Goal: Task Accomplishment & Management: Manage account settings

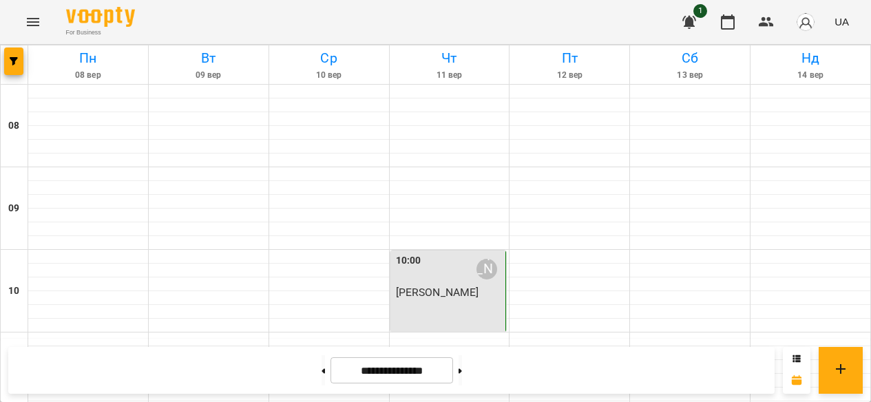
scroll to position [535, 0]
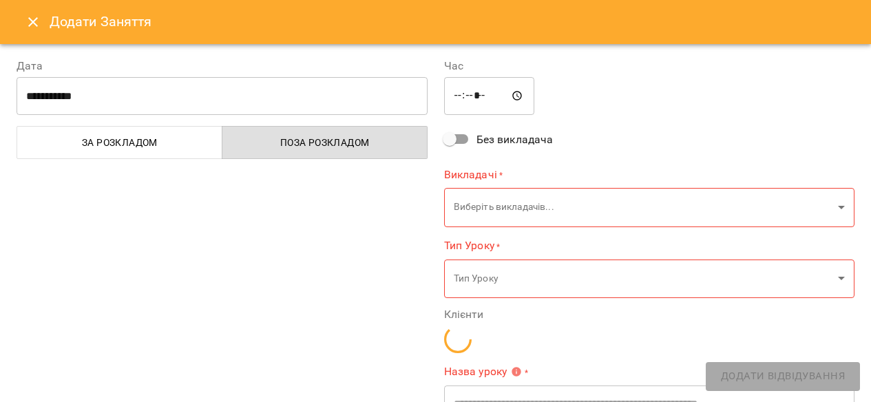
type input "**********"
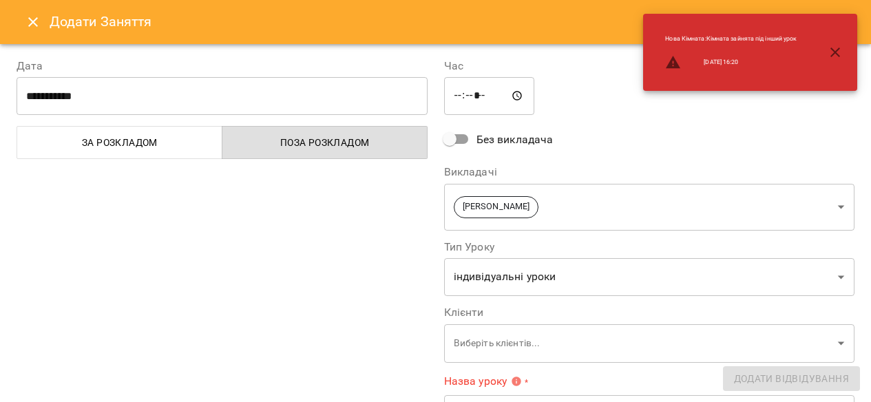
click at [836, 50] on icon "button" at bounding box center [835, 52] width 17 height 17
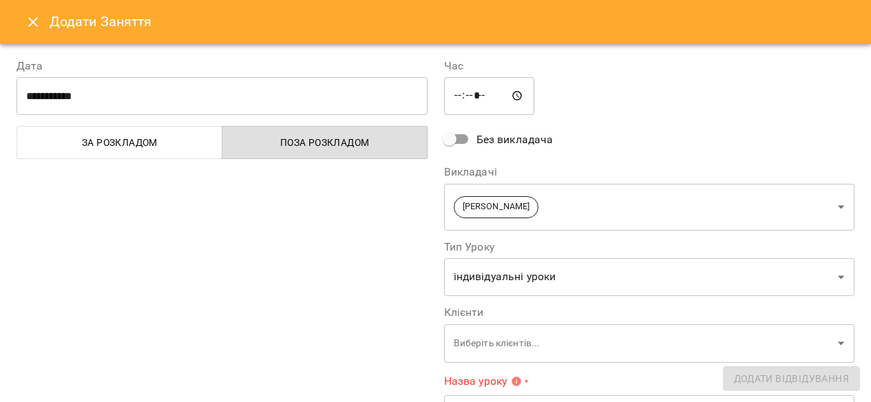
scroll to position [87, 0]
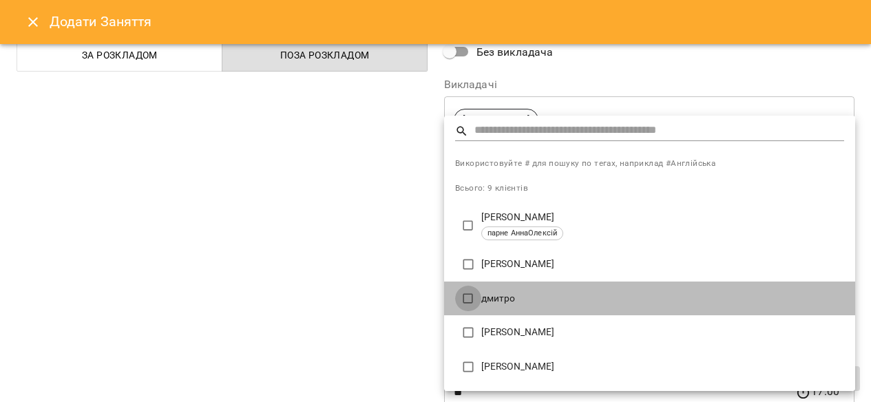
type input "**********"
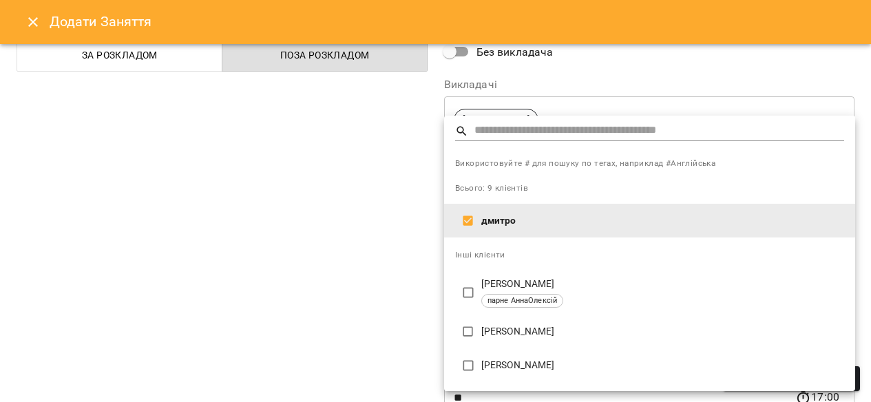
click at [338, 265] on div at bounding box center [435, 201] width 871 height 402
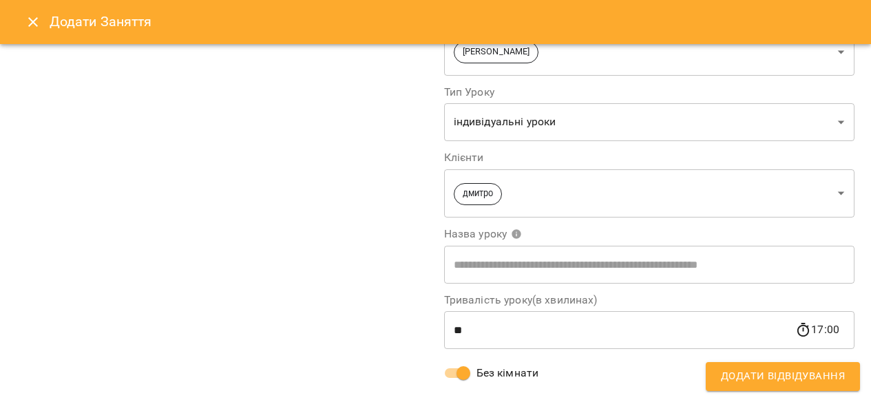
scroll to position [178, 0]
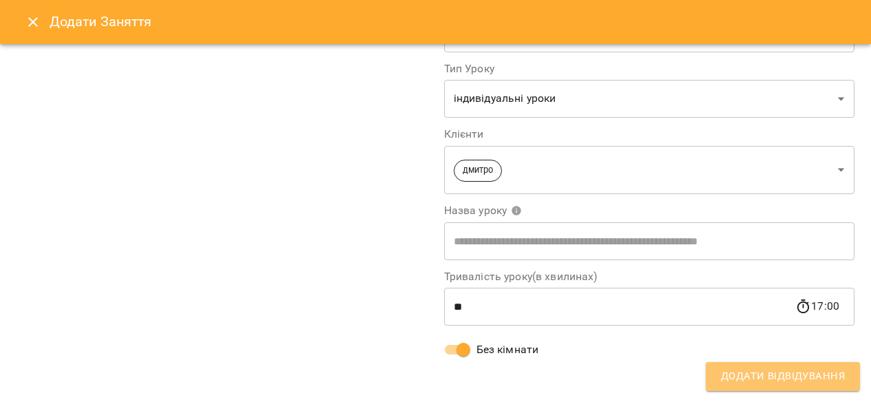
click at [792, 377] on span "Додати Відвідування" at bounding box center [783, 377] width 124 height 18
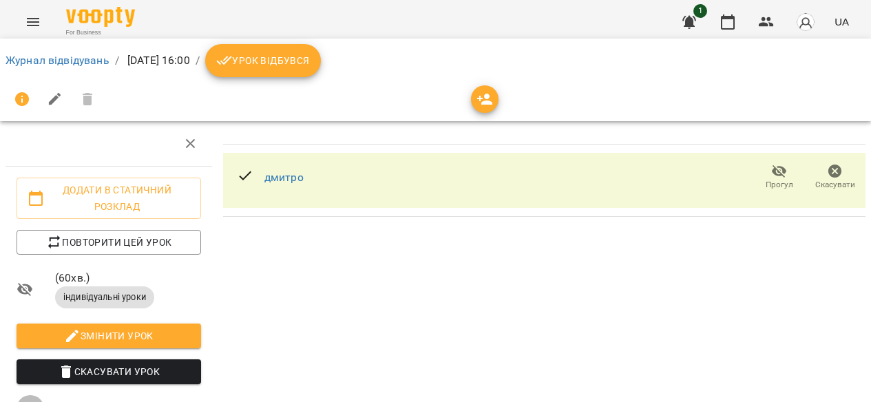
click at [305, 57] on span "Урок відбувся" at bounding box center [263, 60] width 94 height 17
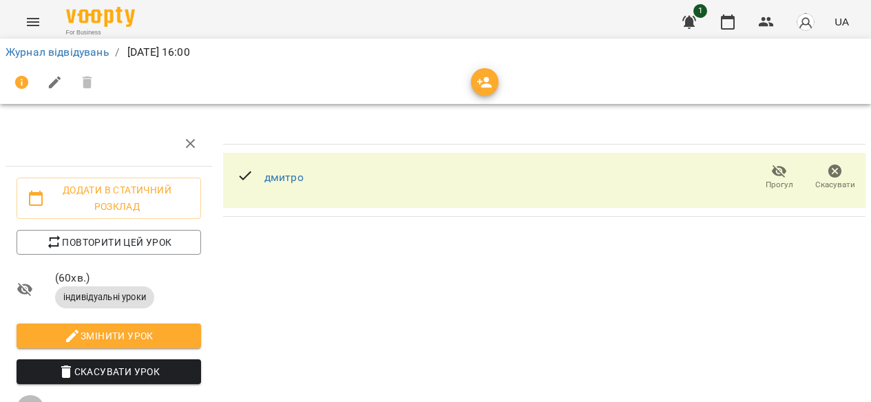
click at [32, 24] on icon "Menu" at bounding box center [33, 22] width 17 height 17
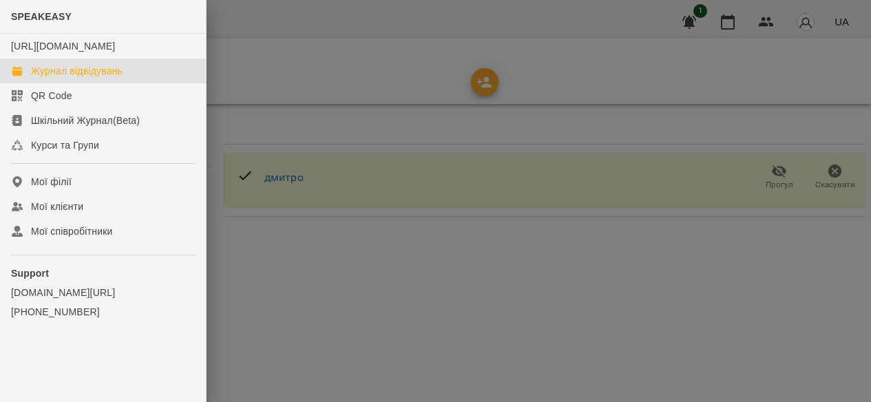
click at [75, 78] on div "Журнал відвідувань" at bounding box center [77, 71] width 92 height 14
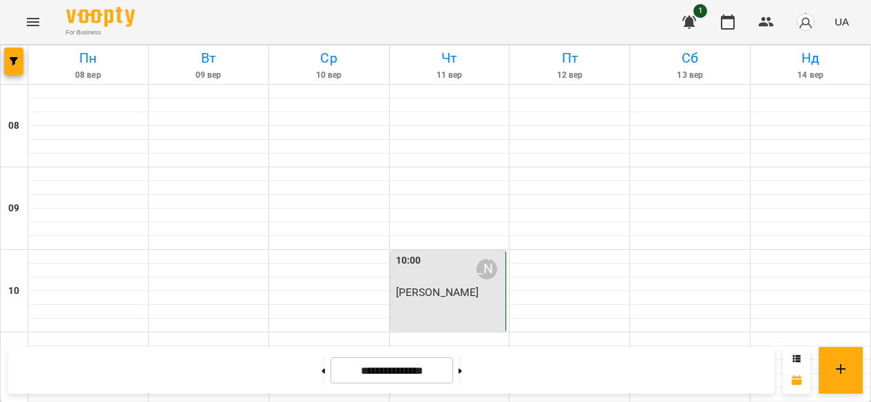
scroll to position [348, 0]
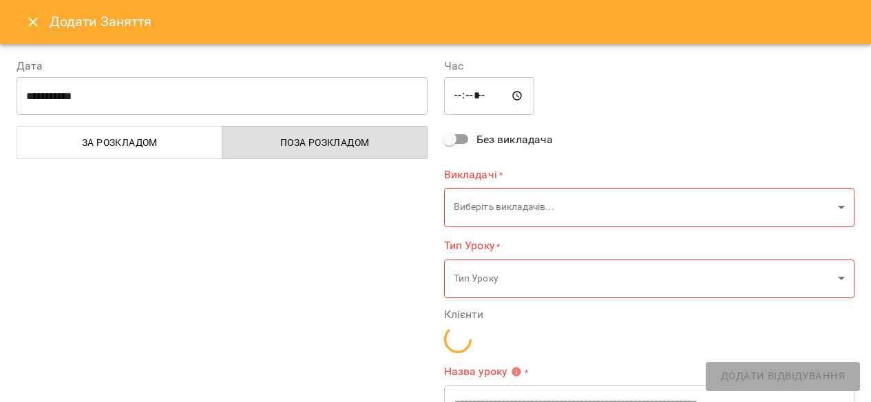
type input "**********"
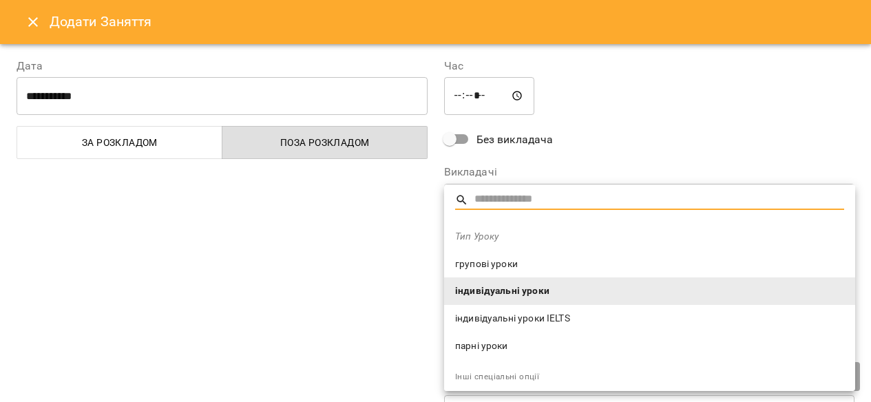
click at [361, 272] on div at bounding box center [435, 201] width 871 height 402
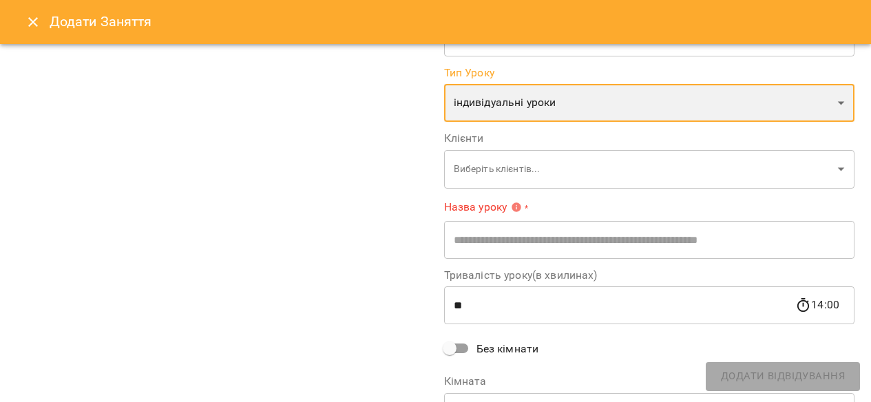
scroll to position [187, 0]
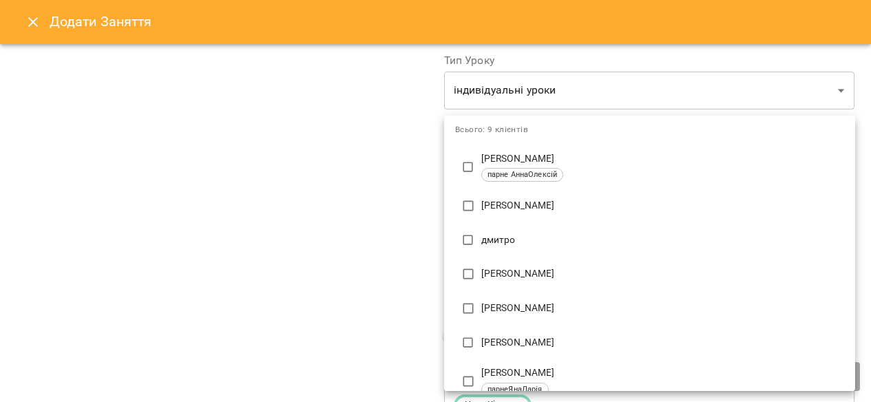
scroll to position [64, 0]
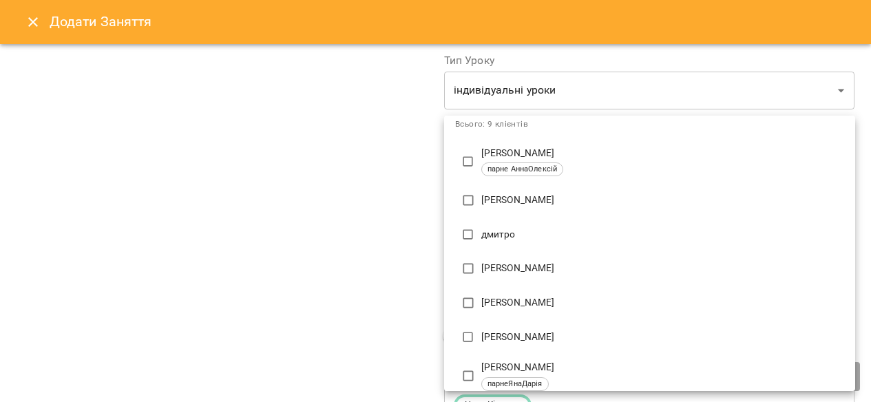
type input "**********"
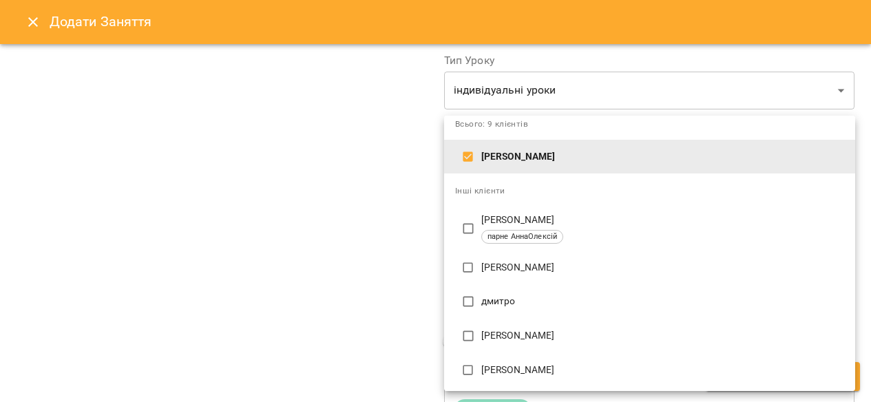
click at [336, 266] on div at bounding box center [435, 201] width 871 height 402
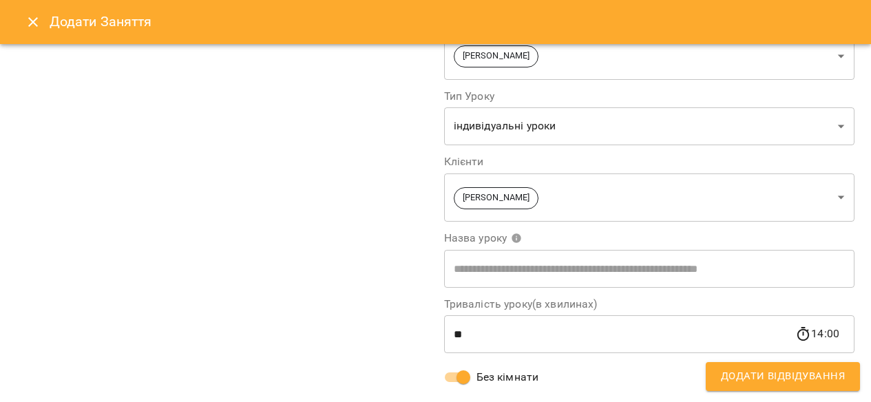
scroll to position [178, 0]
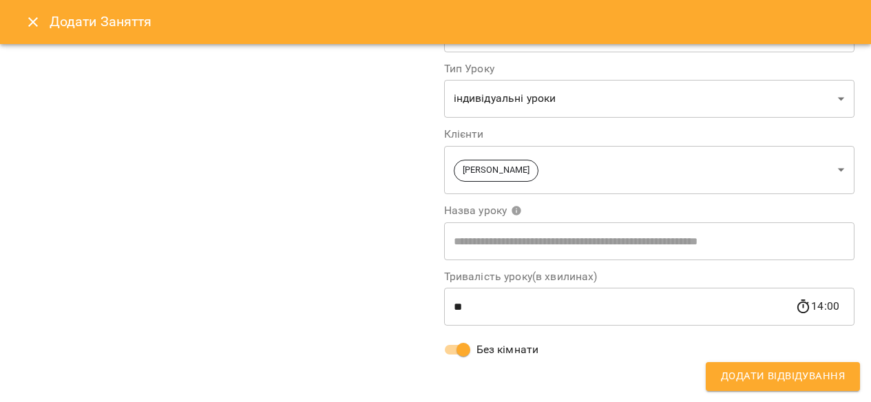
click at [785, 380] on span "Додати Відвідування" at bounding box center [783, 377] width 124 height 18
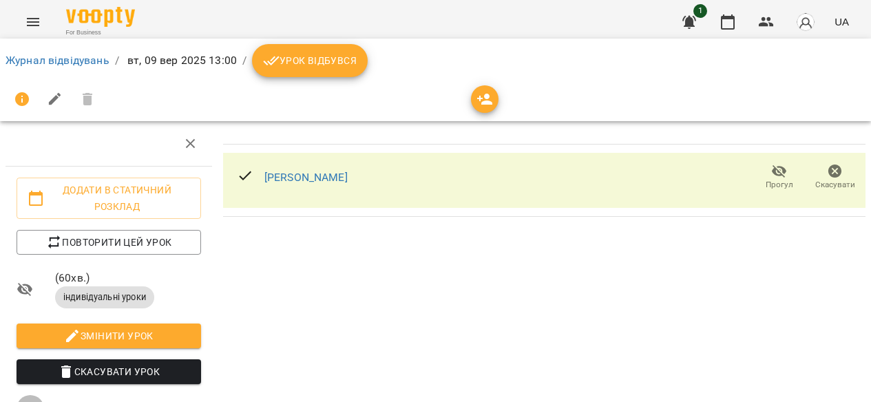
click at [311, 71] on button "Урок відбувся" at bounding box center [310, 60] width 116 height 33
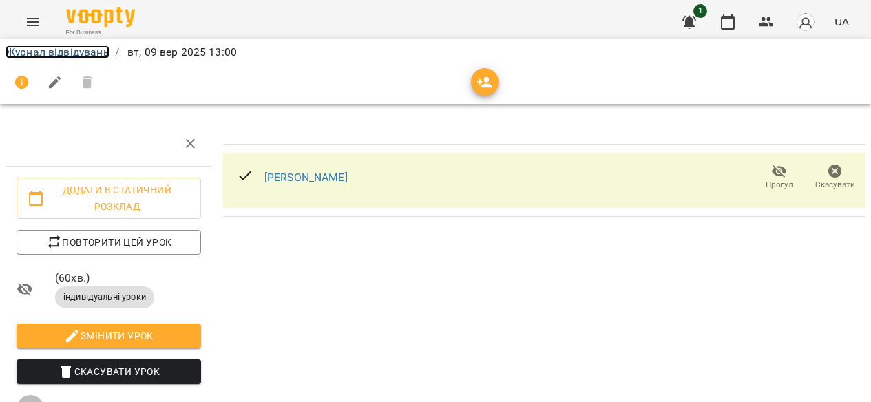
click at [81, 54] on link "Журнал відвідувань" at bounding box center [58, 51] width 104 height 13
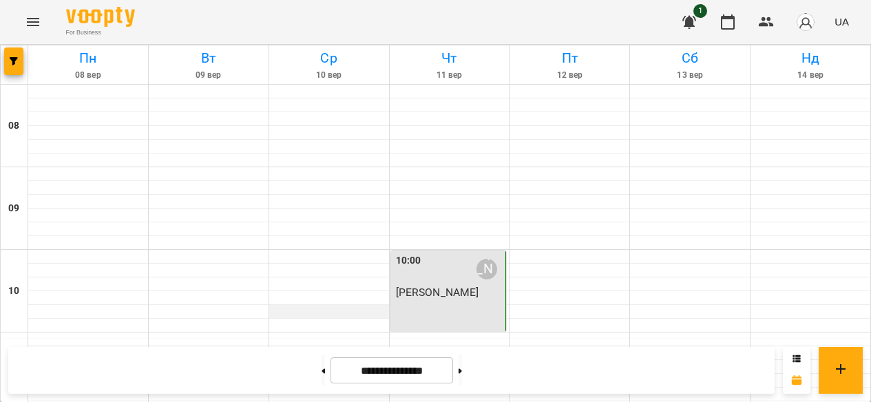
scroll to position [984, 0]
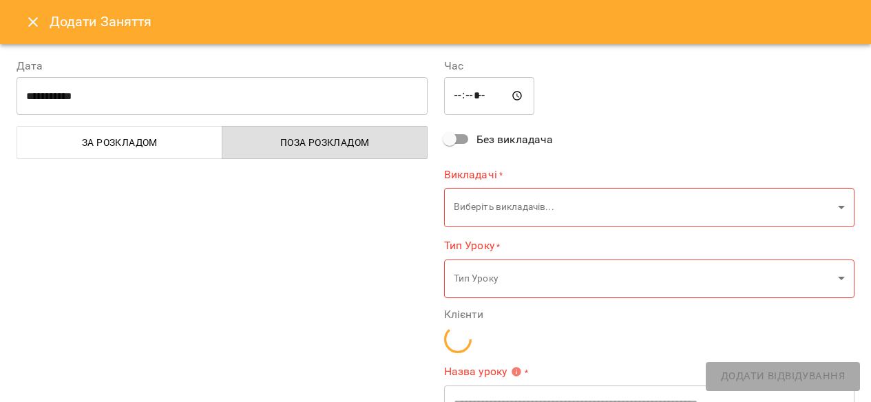
type input "**********"
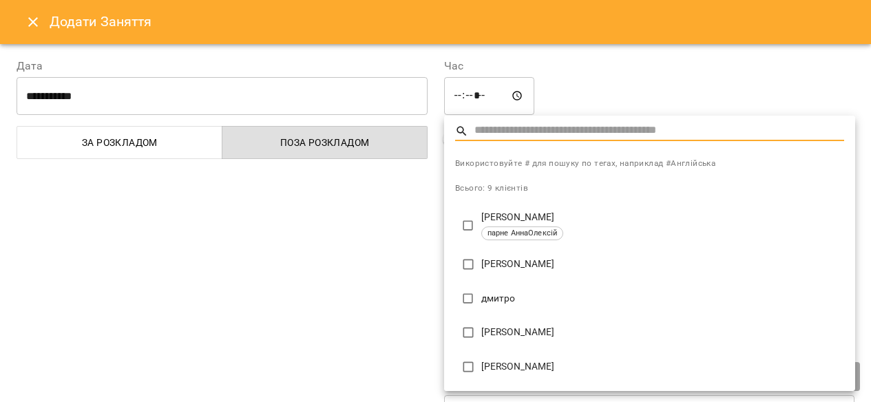
type input "**********"
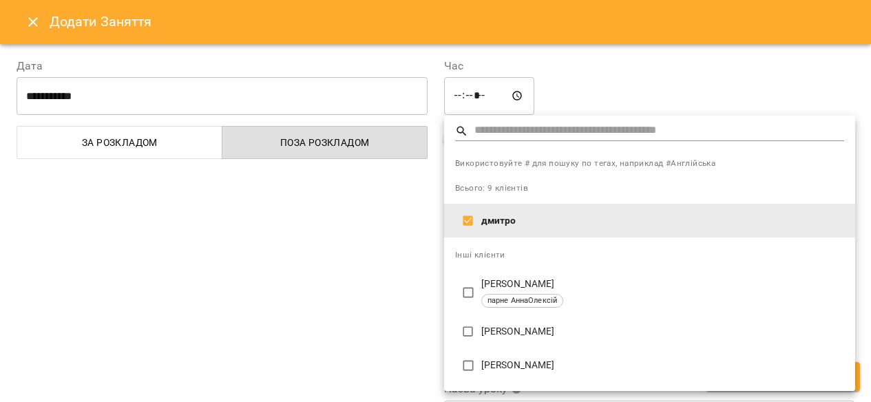
click at [358, 295] on div at bounding box center [435, 201] width 871 height 402
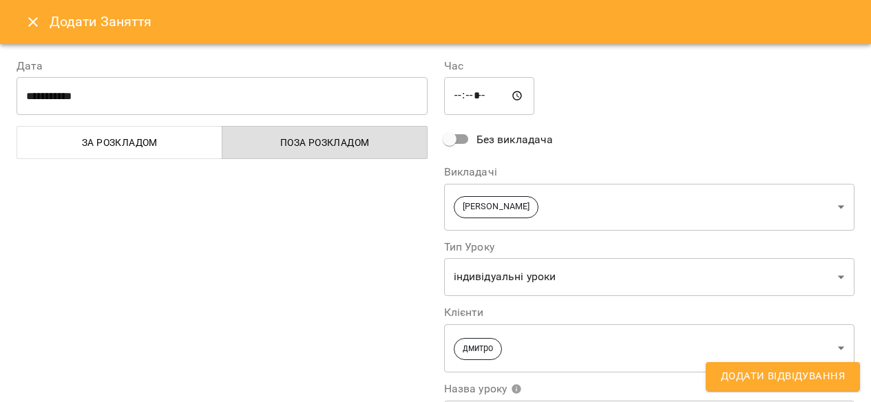
scroll to position [178, 0]
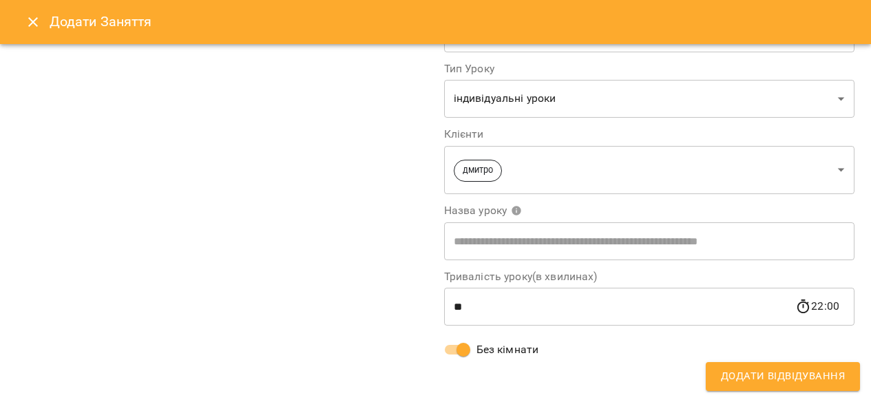
click at [792, 378] on span "Додати Відвідування" at bounding box center [783, 377] width 124 height 18
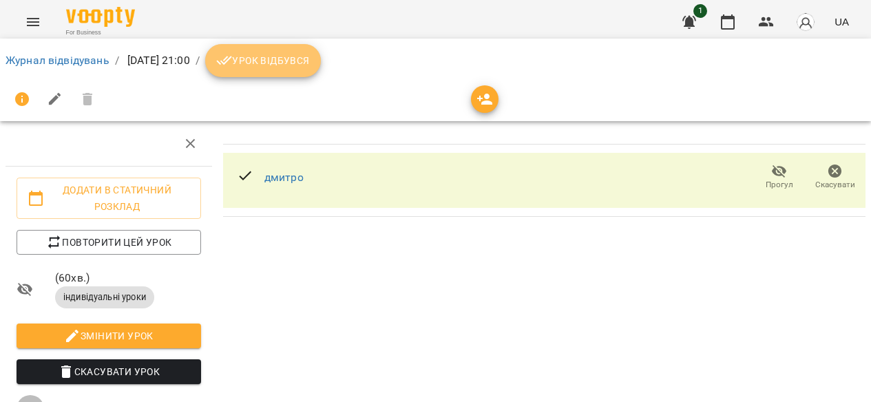
click at [293, 59] on span "Урок відбувся" at bounding box center [263, 60] width 94 height 17
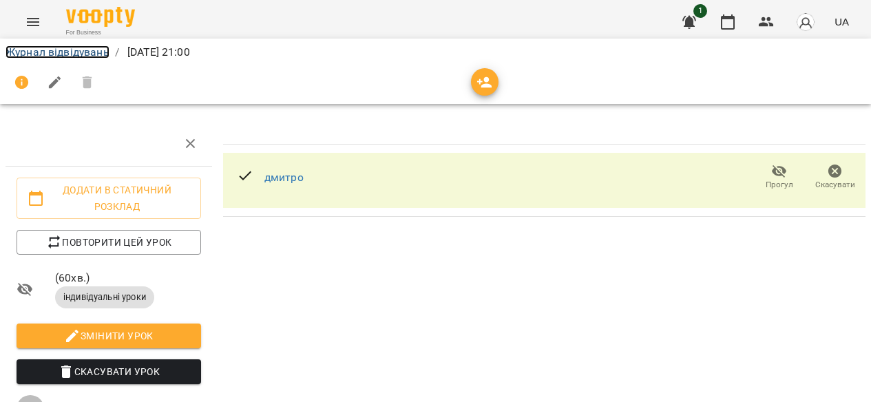
click at [70, 52] on link "Журнал відвідувань" at bounding box center [58, 51] width 104 height 13
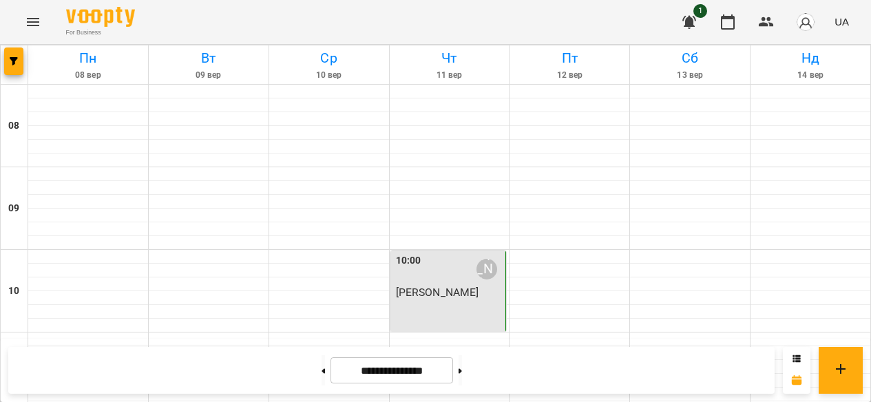
scroll to position [194, 0]
click at [686, 374] on div at bounding box center [690, 381] width 120 height 14
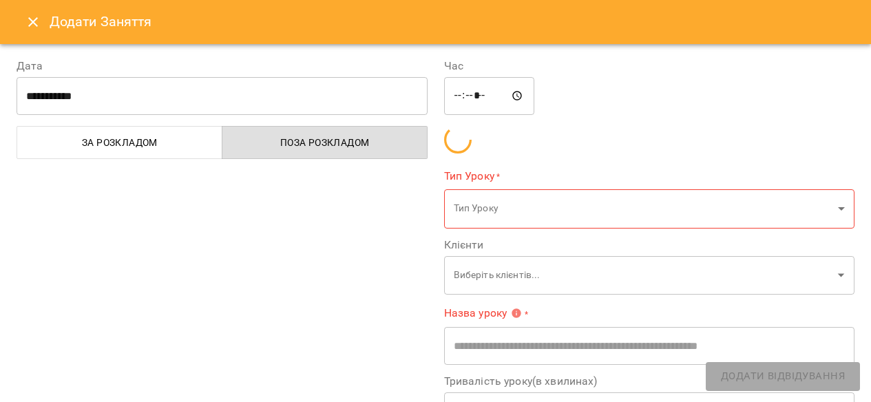
type input "**********"
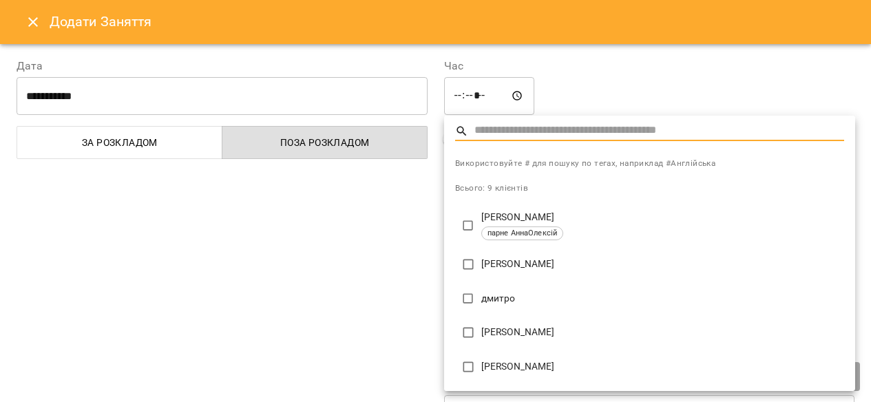
type input "**********"
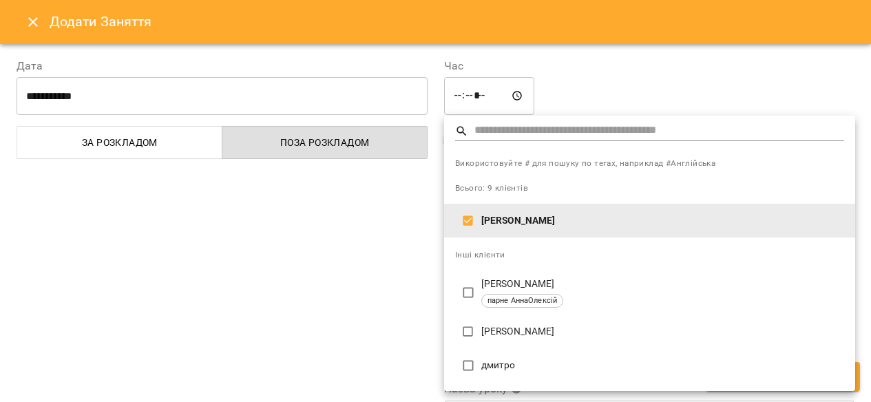
click at [369, 321] on div at bounding box center [435, 201] width 871 height 402
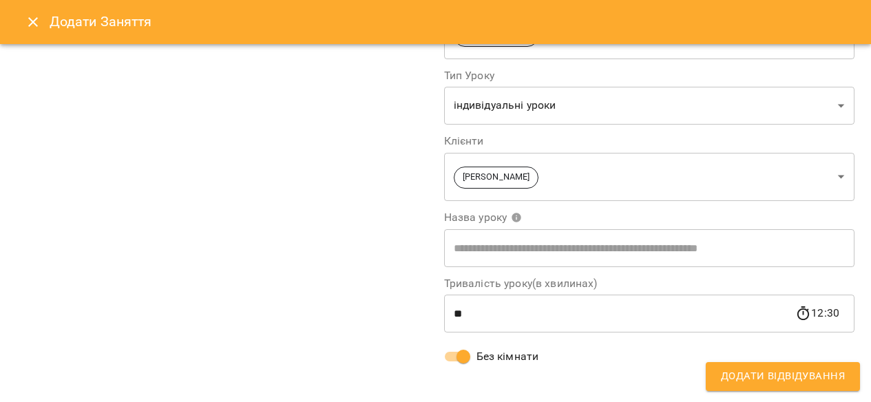
scroll to position [178, 0]
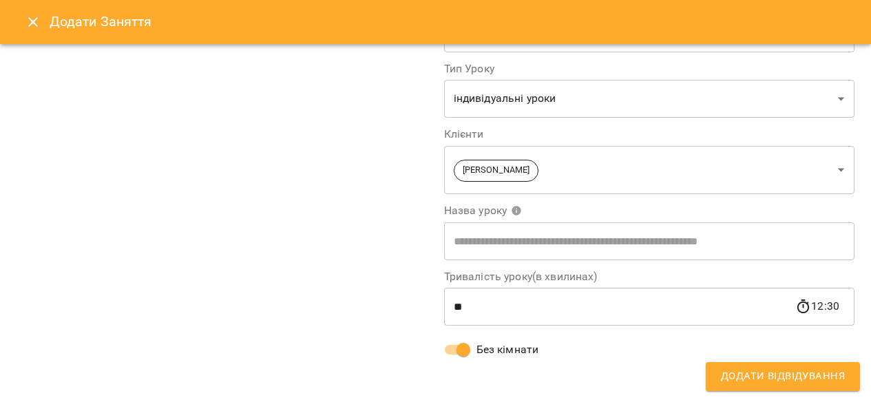
click at [757, 375] on span "Додати Відвідування" at bounding box center [783, 377] width 124 height 18
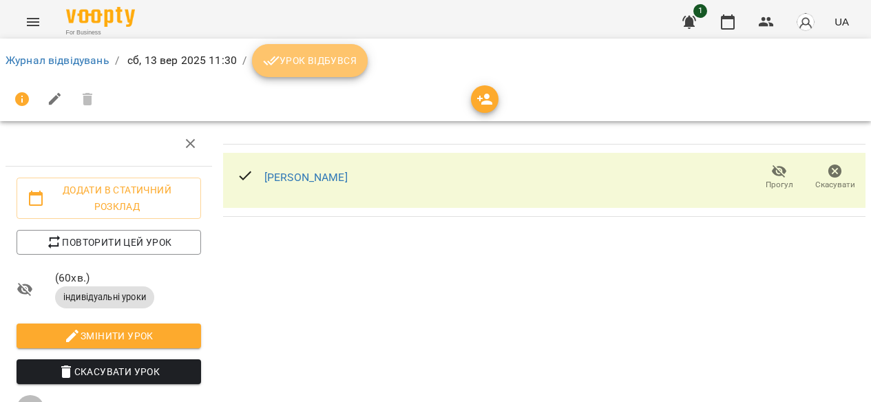
click at [322, 63] on span "Урок відбувся" at bounding box center [310, 60] width 94 height 17
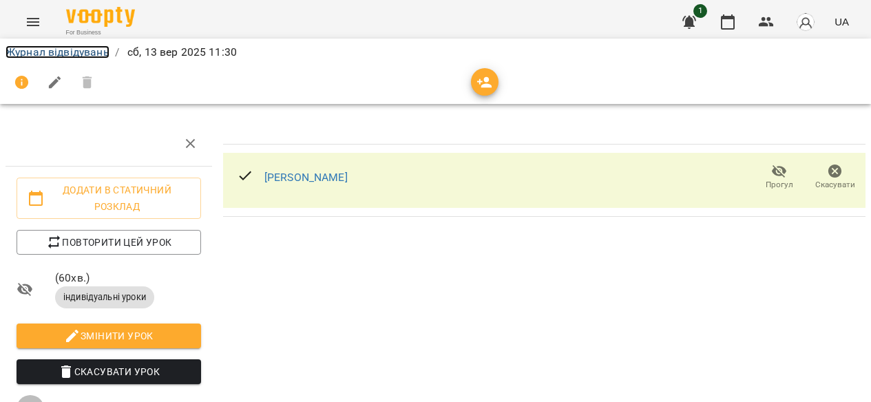
click at [45, 52] on link "Журнал відвідувань" at bounding box center [58, 51] width 104 height 13
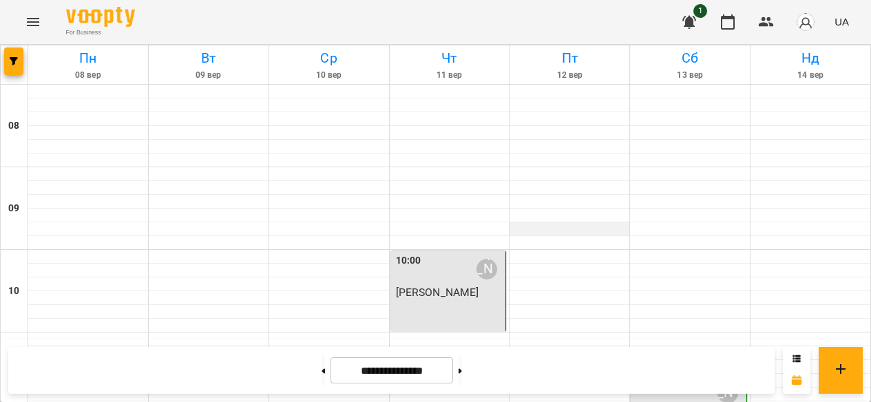
scroll to position [984, 0]
click at [462, 372] on button at bounding box center [460, 370] width 3 height 30
type input "**********"
click at [65, 291] on div at bounding box center [88, 298] width 120 height 14
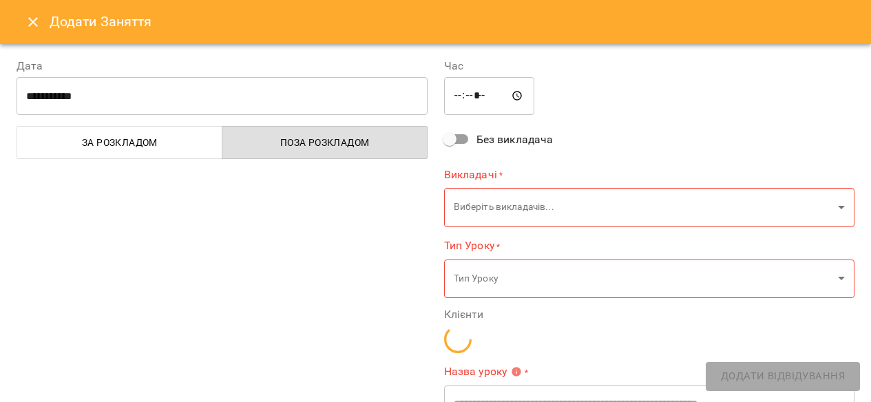
type input "**********"
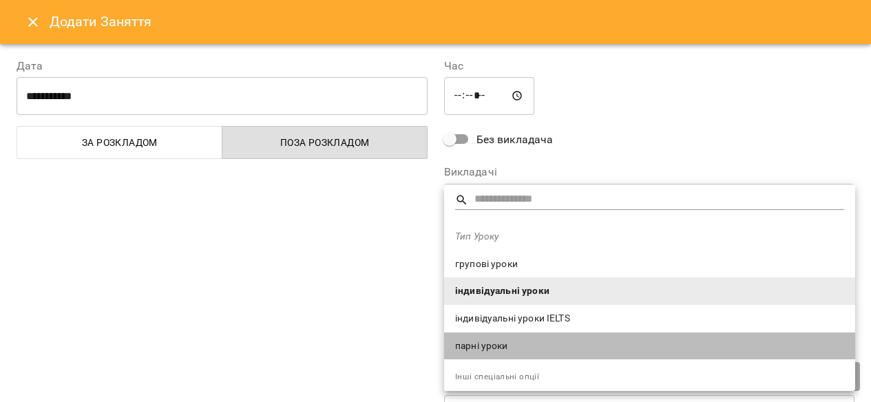
click at [482, 342] on span "парні уроки" at bounding box center [649, 347] width 389 height 14
type input "**********"
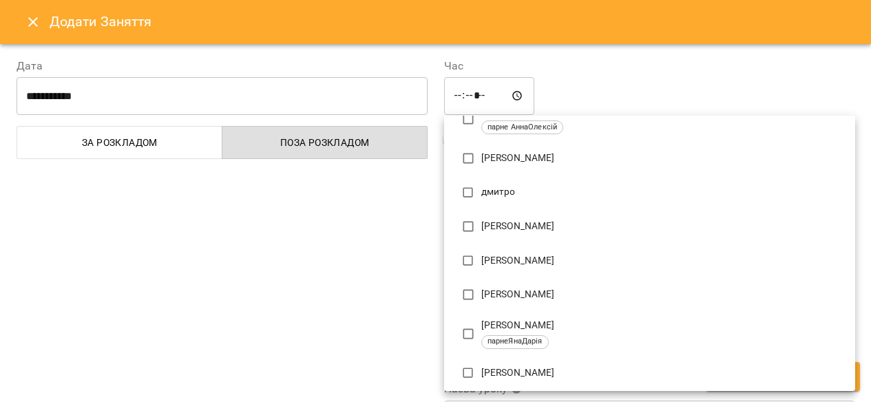
scroll to position [187, 0]
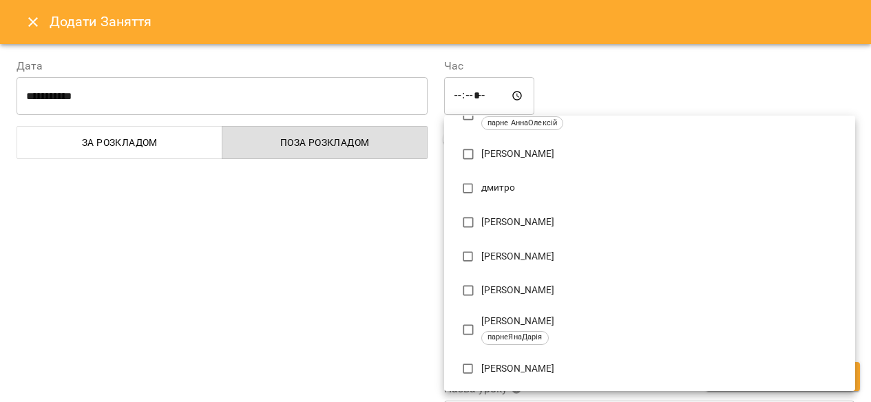
type input "**********"
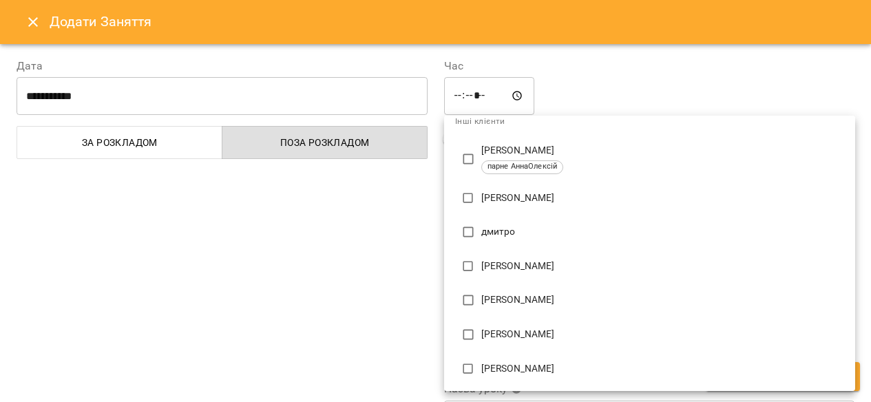
scroll to position [0, 0]
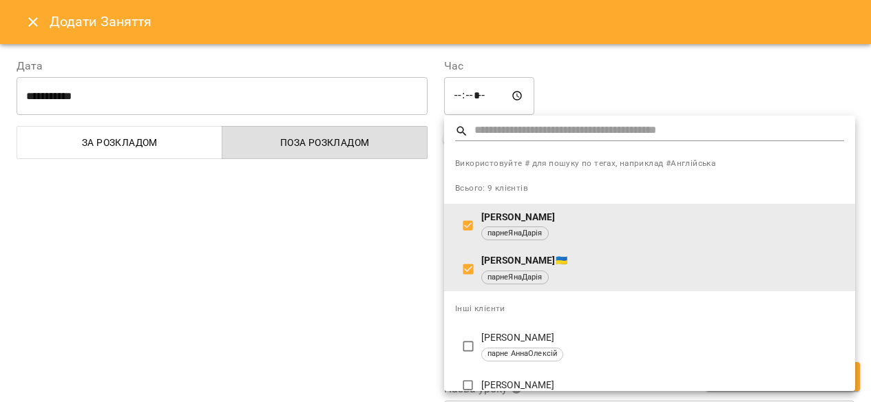
click at [356, 283] on div at bounding box center [435, 201] width 871 height 402
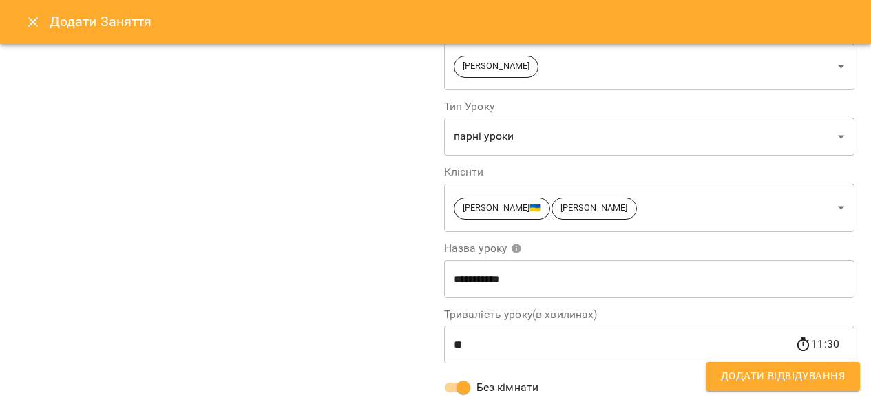
scroll to position [153, 0]
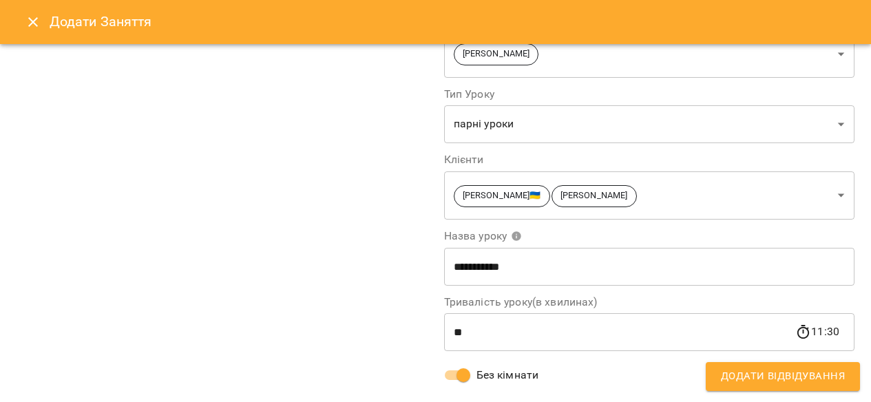
click at [802, 360] on div "**********" at bounding box center [650, 144] width 428 height 512
click at [799, 371] on span "Додати Відвідування" at bounding box center [783, 377] width 124 height 18
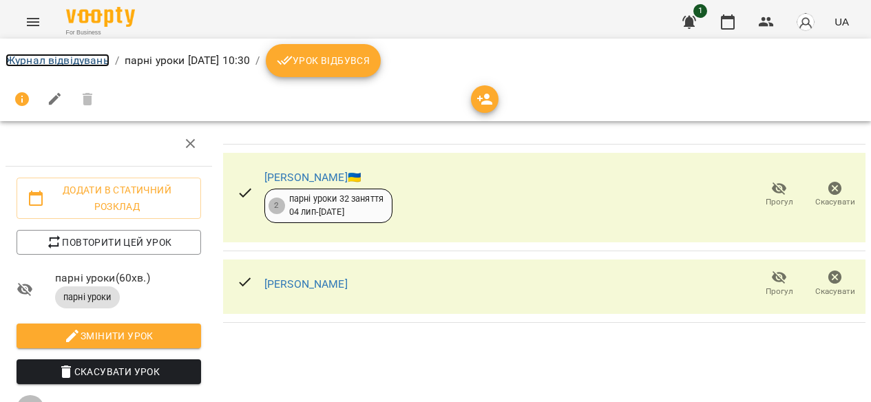
click at [78, 59] on link "Журнал відвідувань" at bounding box center [58, 60] width 104 height 13
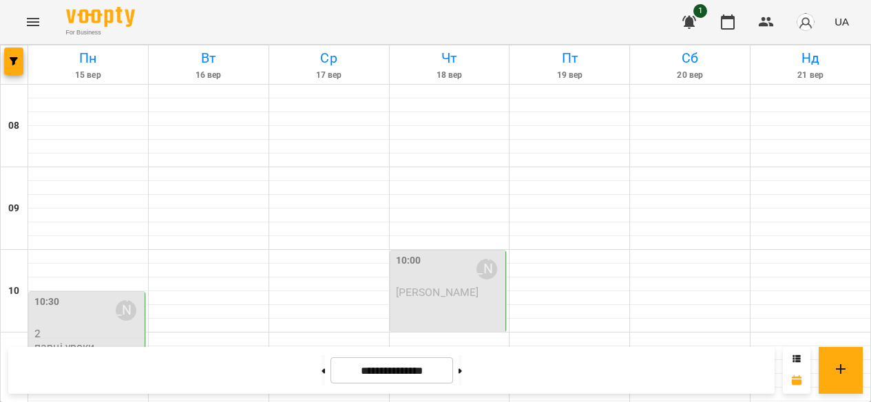
scroll to position [834, 0]
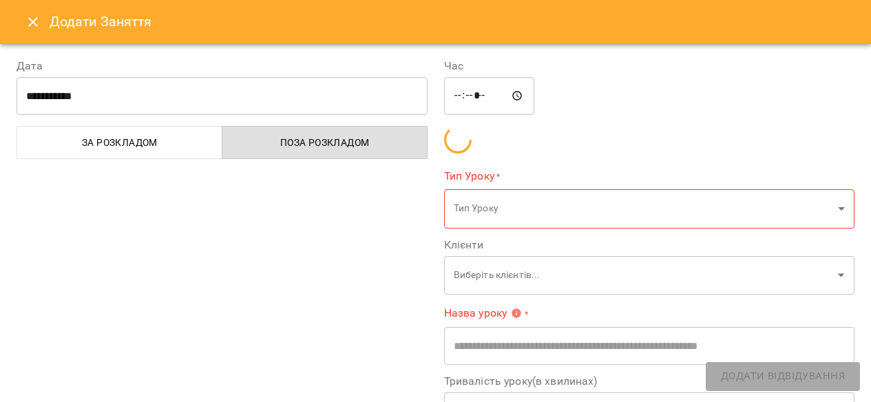
type input "**********"
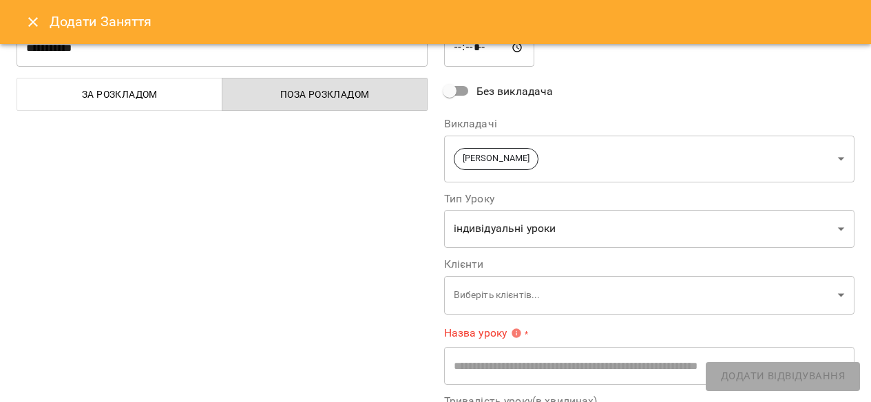
scroll to position [99, 0]
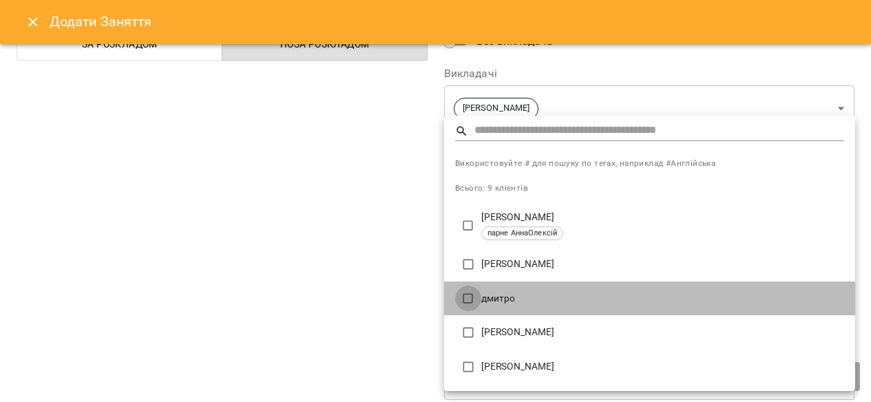
type input "**********"
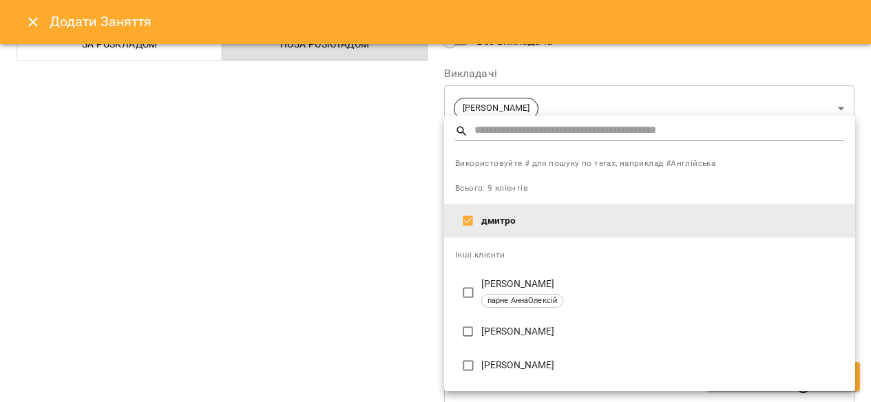
click at [366, 281] on div at bounding box center [435, 201] width 871 height 402
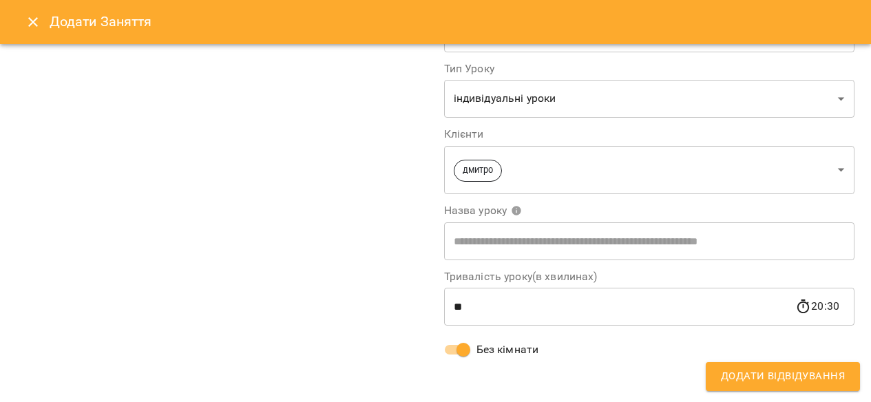
scroll to position [178, 0]
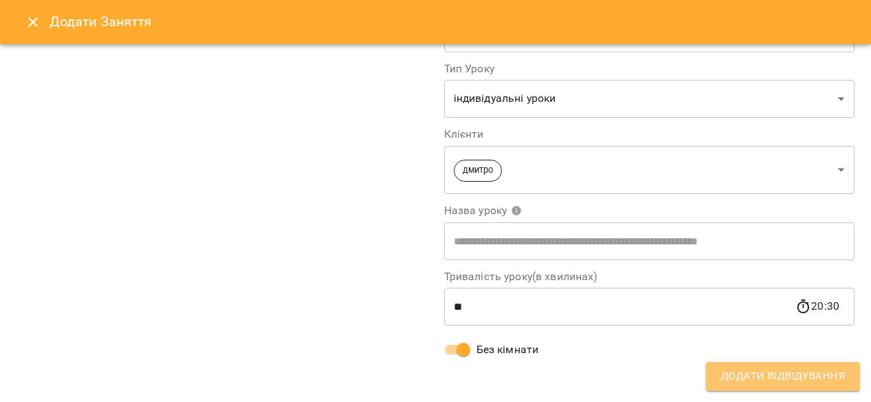
click at [805, 384] on span "Додати Відвідування" at bounding box center [783, 377] width 124 height 18
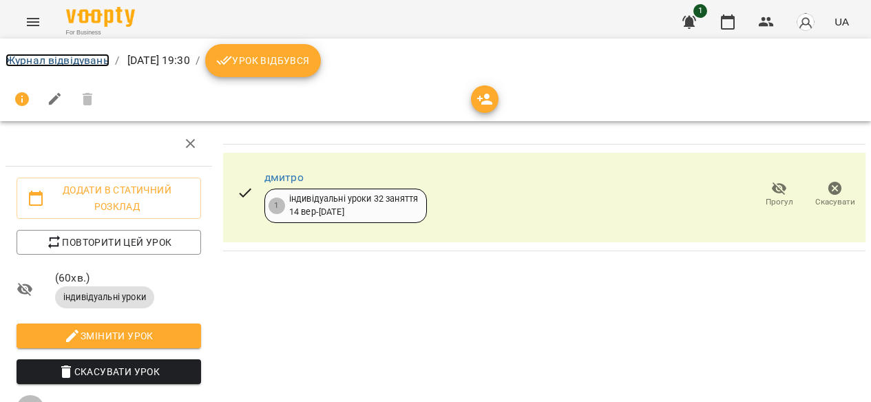
click at [51, 63] on link "Журнал відвідувань" at bounding box center [58, 60] width 104 height 13
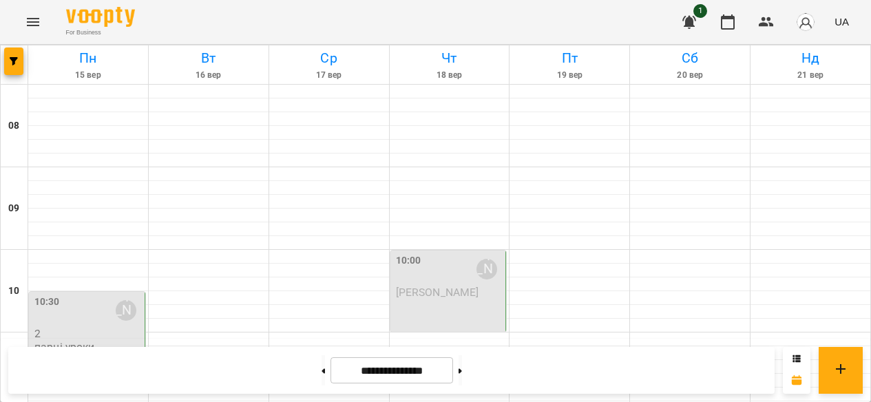
scroll to position [264, 0]
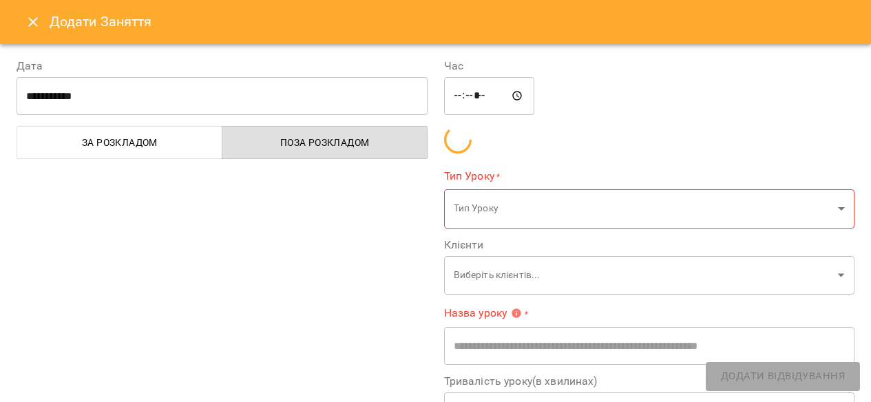
type input "**********"
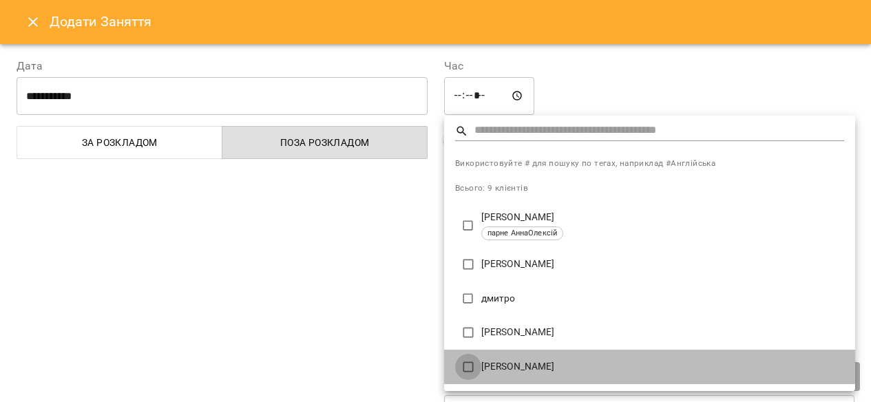
type input "**********"
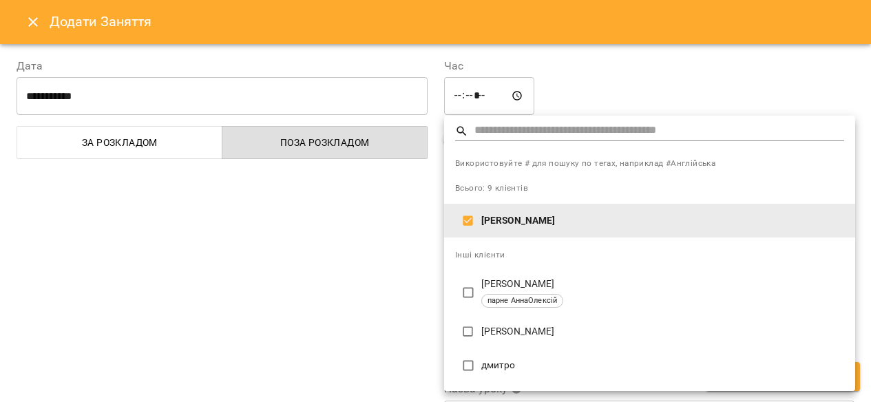
click at [366, 304] on div at bounding box center [435, 201] width 871 height 402
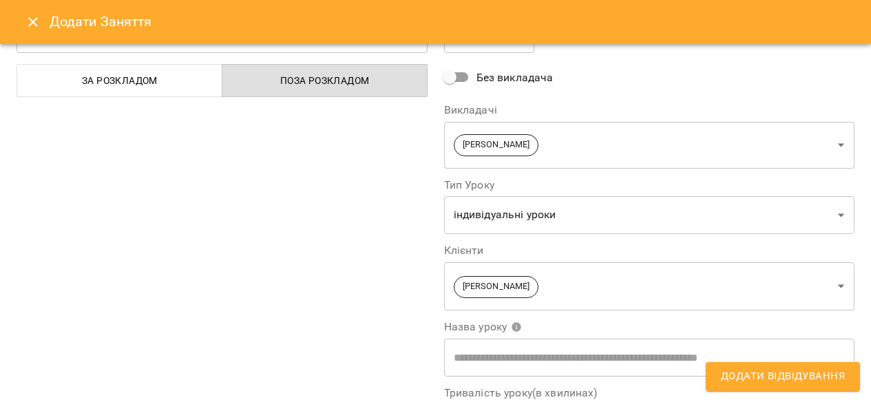
scroll to position [0, 0]
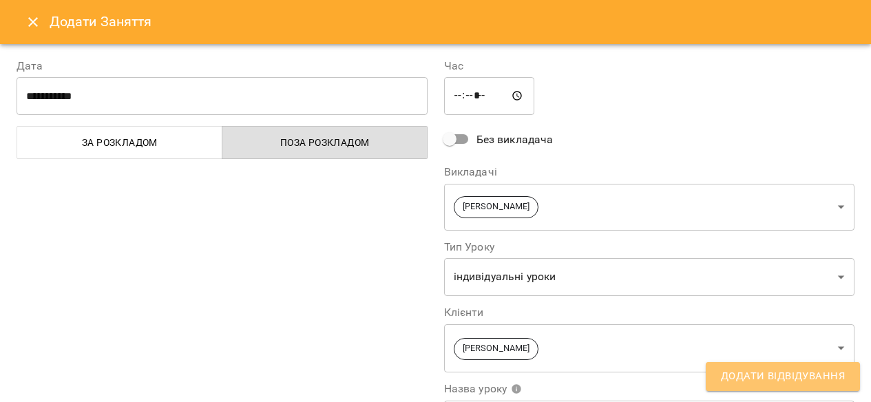
click at [774, 378] on span "Додати Відвідування" at bounding box center [783, 377] width 124 height 18
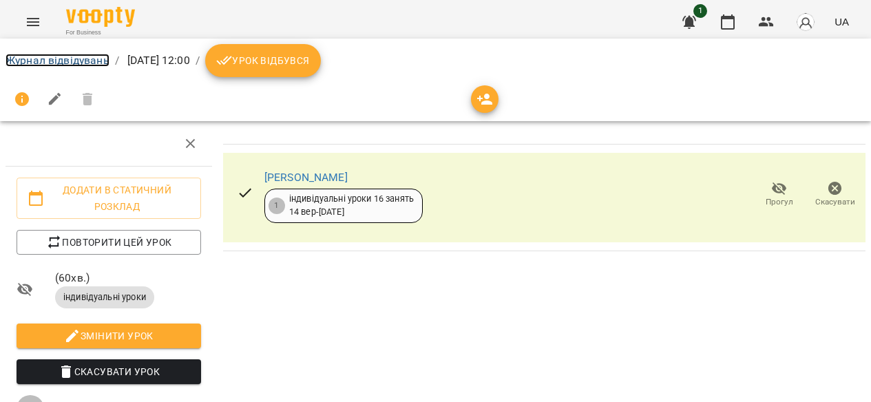
click at [81, 61] on link "Журнал відвідувань" at bounding box center [58, 60] width 104 height 13
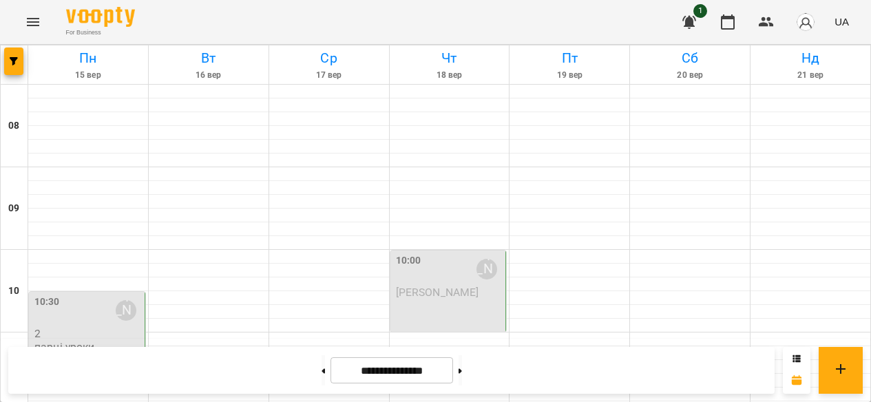
scroll to position [199, 0]
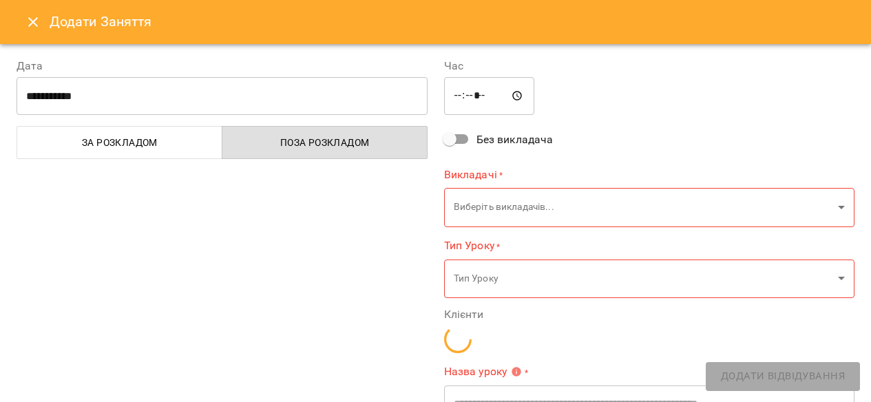
type input "**********"
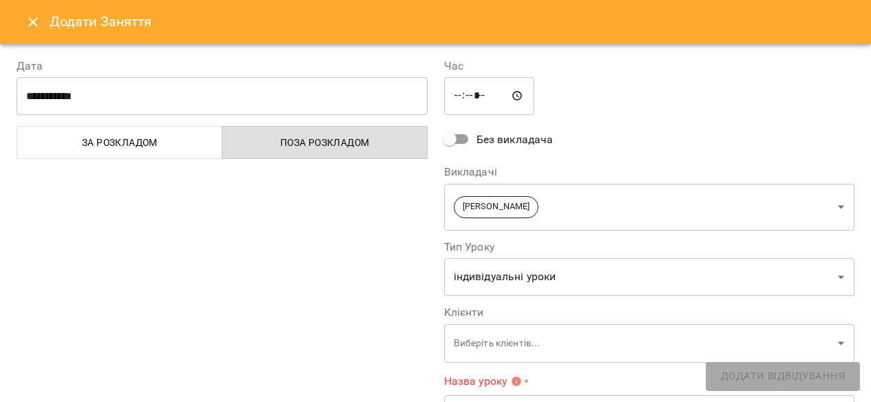
scroll to position [116, 0]
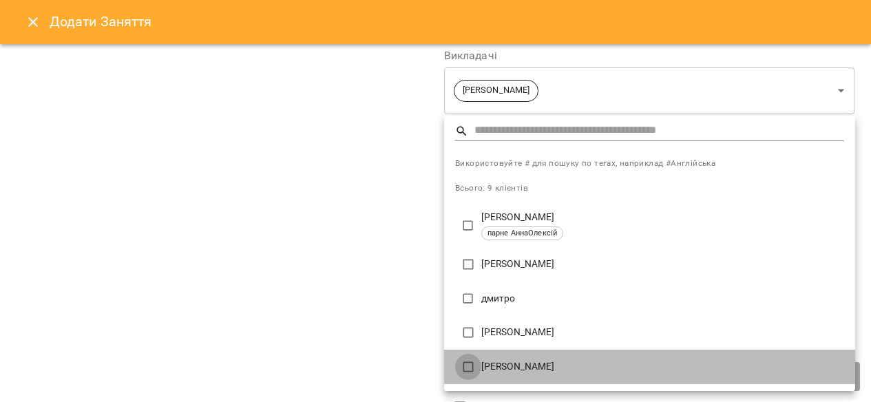
type input "**********"
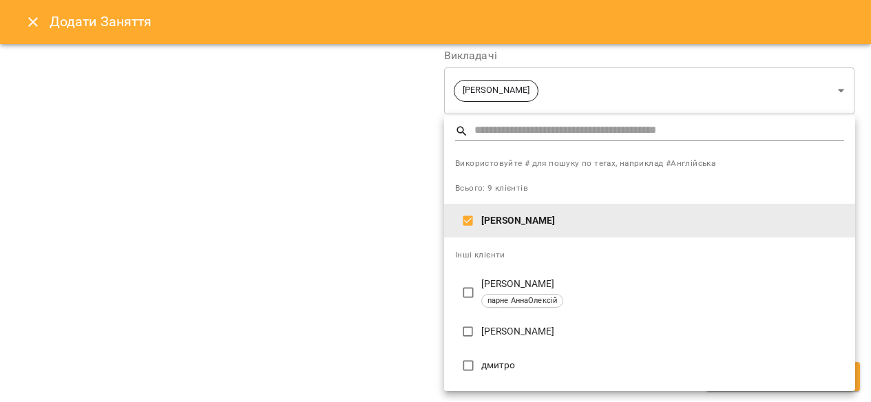
click at [383, 293] on div at bounding box center [435, 201] width 871 height 402
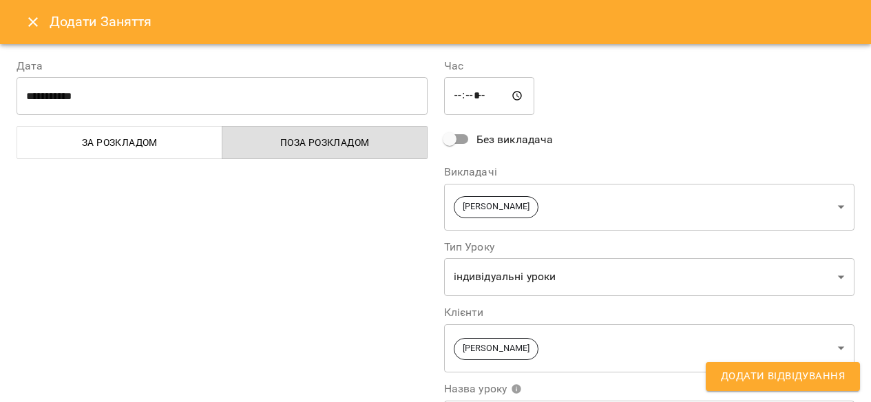
scroll to position [178, 0]
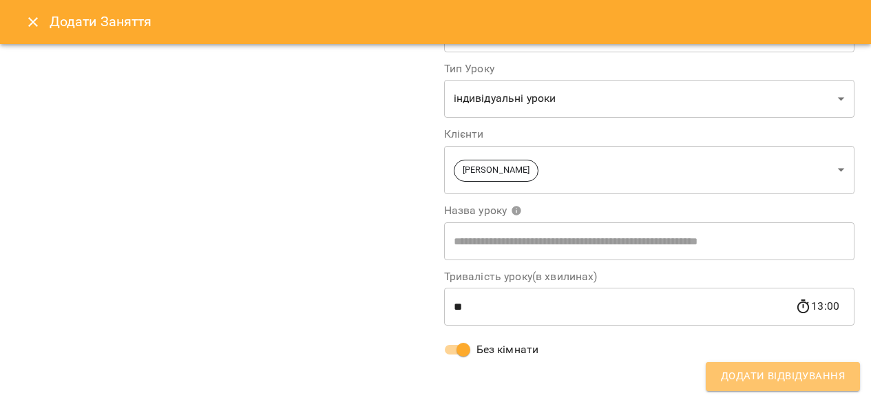
click at [765, 382] on span "Додати Відвідування" at bounding box center [783, 377] width 124 height 18
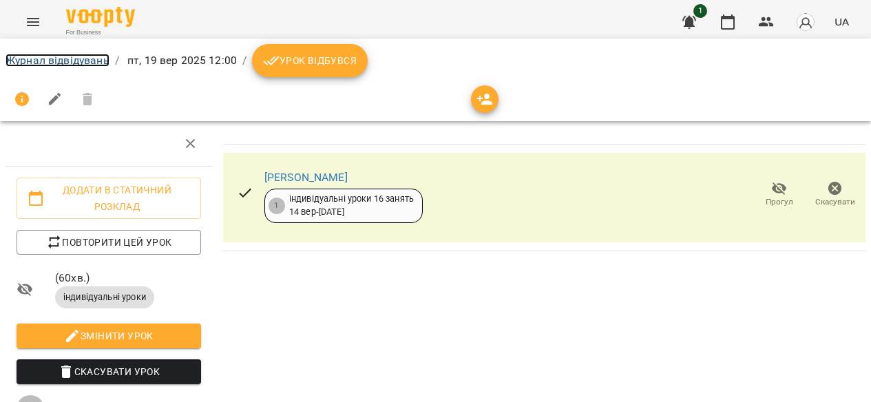
click at [79, 54] on link "Журнал відвідувань" at bounding box center [58, 60] width 104 height 13
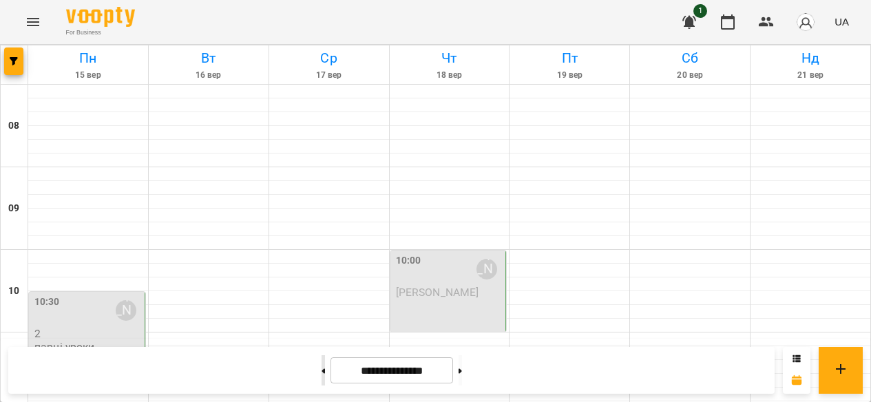
click at [322, 373] on button at bounding box center [323, 370] width 3 height 30
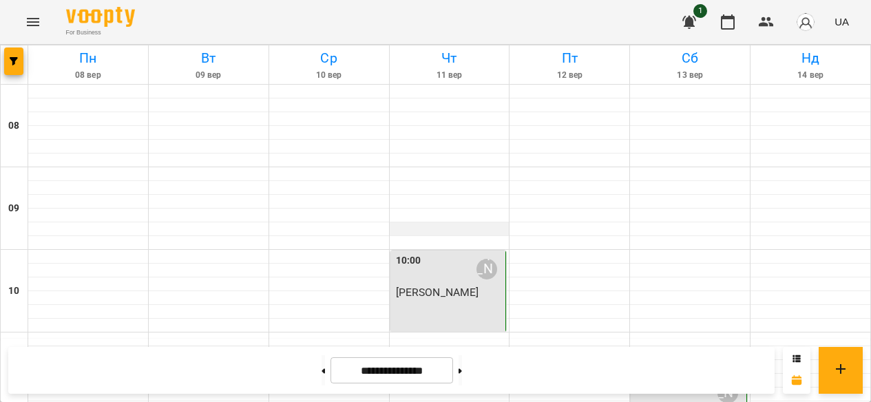
scroll to position [249, 0]
click at [462, 372] on button at bounding box center [460, 370] width 3 height 30
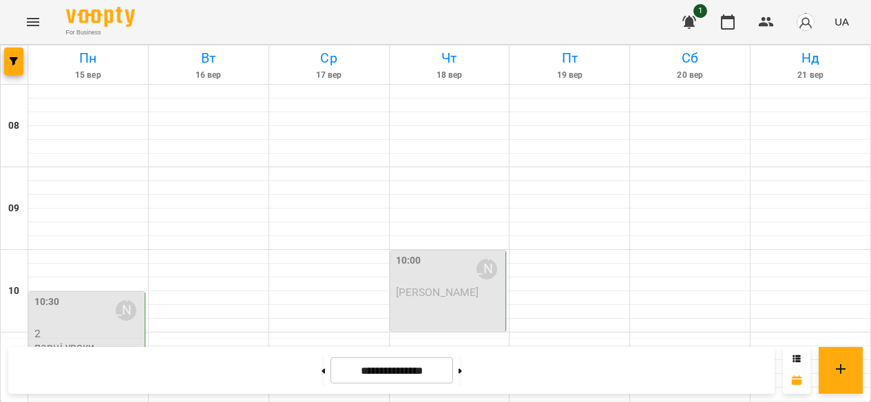
scroll to position [94, 0]
click at [322, 369] on icon at bounding box center [323, 372] width 3 height 6
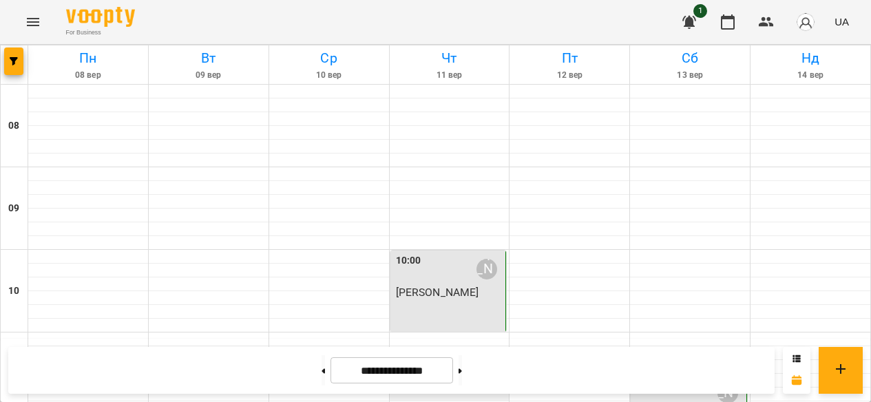
scroll to position [209, 0]
click at [462, 366] on button at bounding box center [460, 370] width 3 height 30
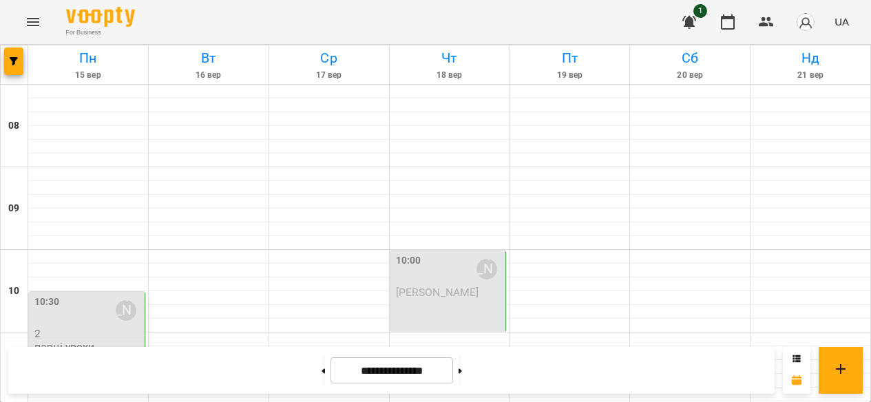
scroll to position [726, 0]
click at [322, 369] on button at bounding box center [323, 370] width 3 height 30
type input "**********"
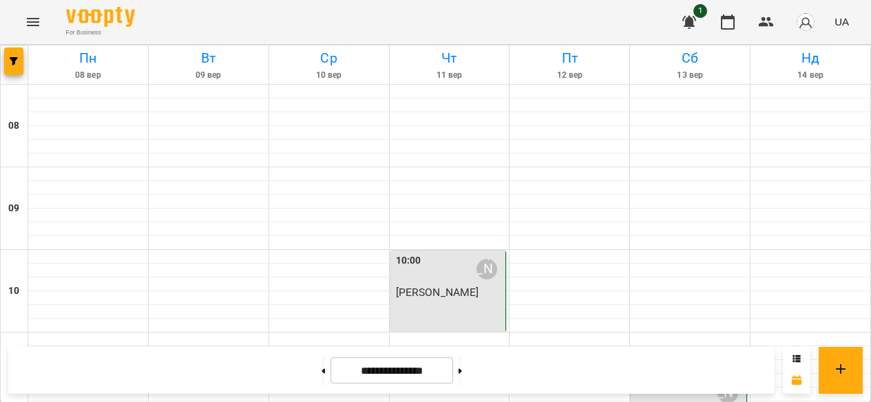
scroll to position [483, 0]
click at [33, 20] on icon "Menu" at bounding box center [33, 22] width 17 height 17
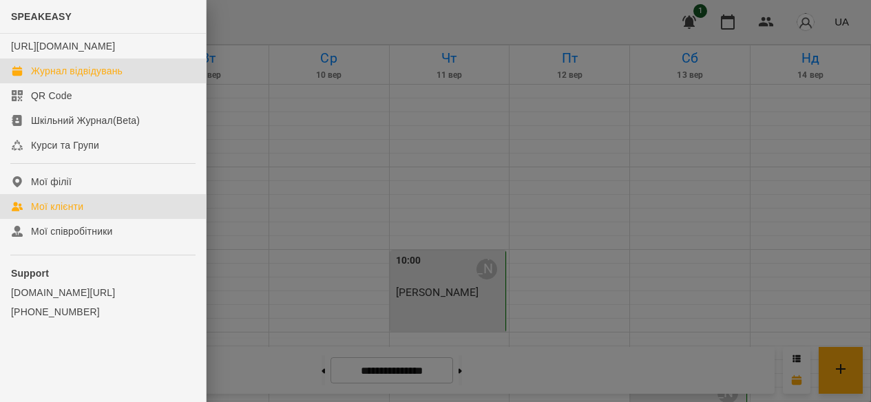
click at [76, 214] on div "Мої клієнти" at bounding box center [57, 207] width 52 height 14
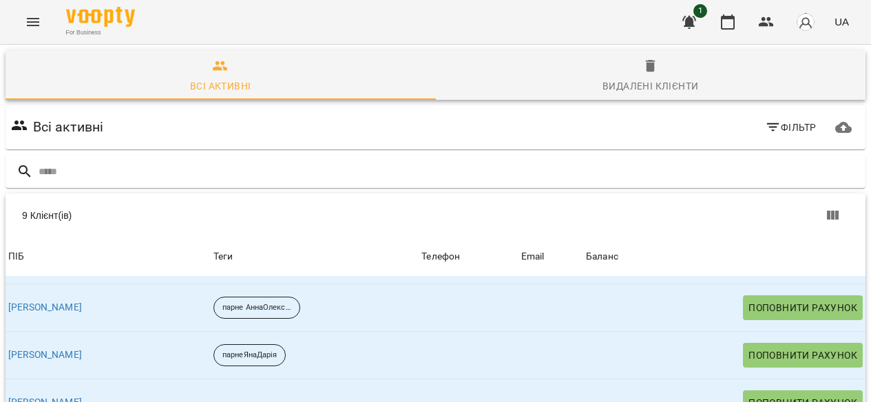
scroll to position [123, 0]
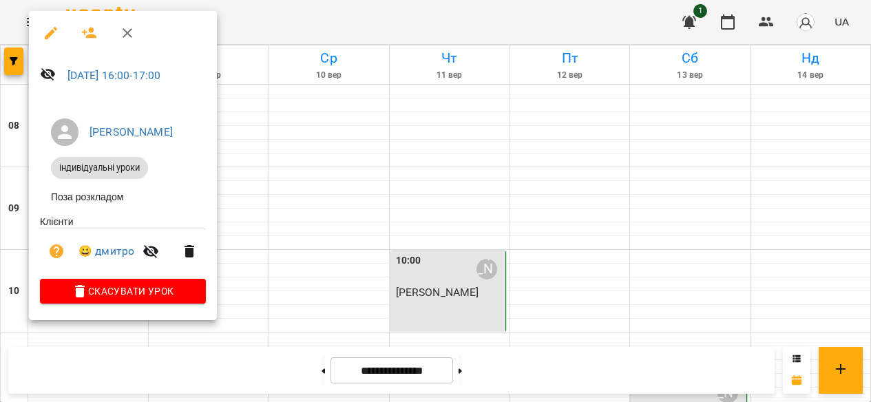
click at [47, 73] on icon at bounding box center [48, 74] width 15 height 13
click at [50, 71] on icon at bounding box center [48, 74] width 15 height 13
click at [360, 183] on div at bounding box center [435, 201] width 871 height 402
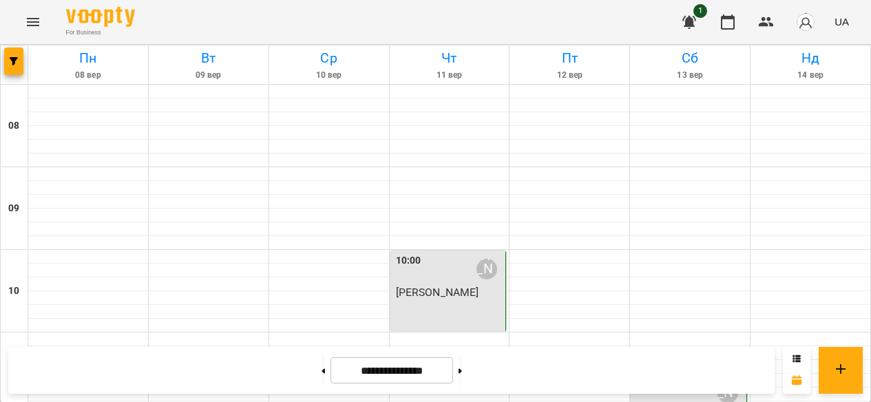
scroll to position [506, 0]
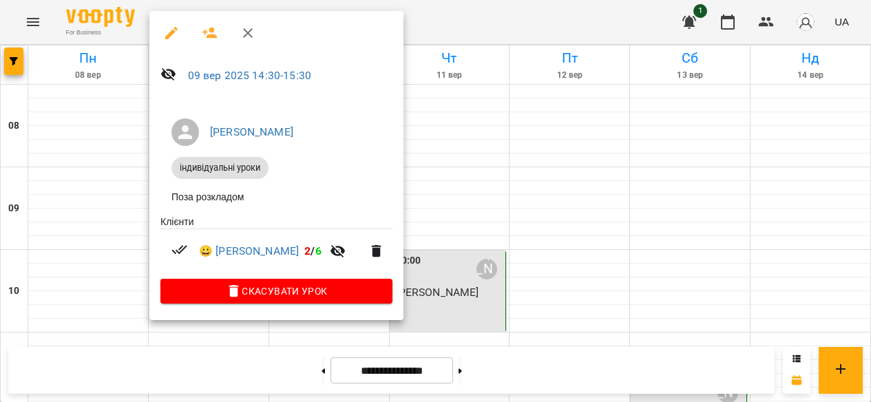
click at [434, 208] on div at bounding box center [435, 201] width 871 height 402
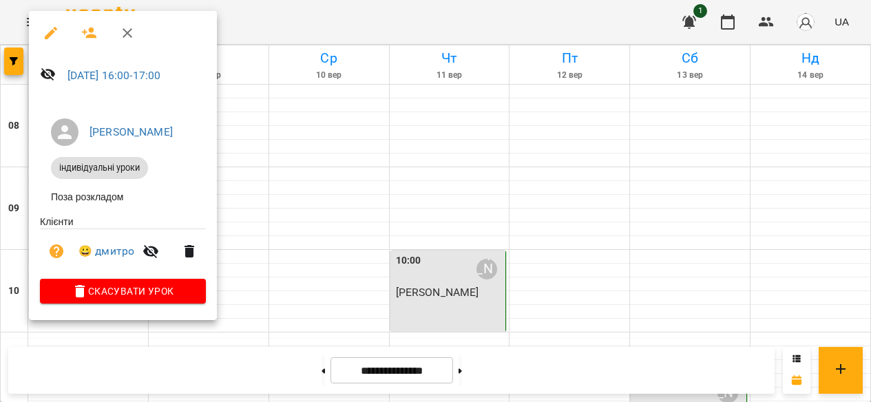
click at [378, 172] on div at bounding box center [435, 201] width 871 height 402
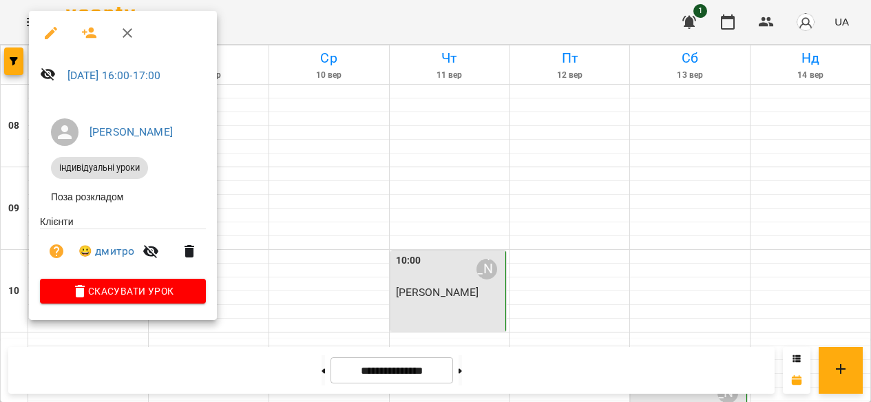
click at [71, 287] on button "Скасувати Урок" at bounding box center [123, 291] width 166 height 25
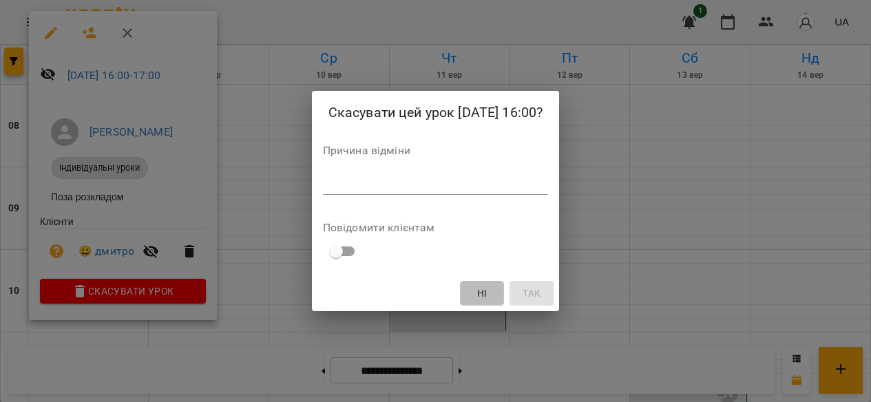
click at [493, 293] on span "Ні" at bounding box center [482, 293] width 22 height 17
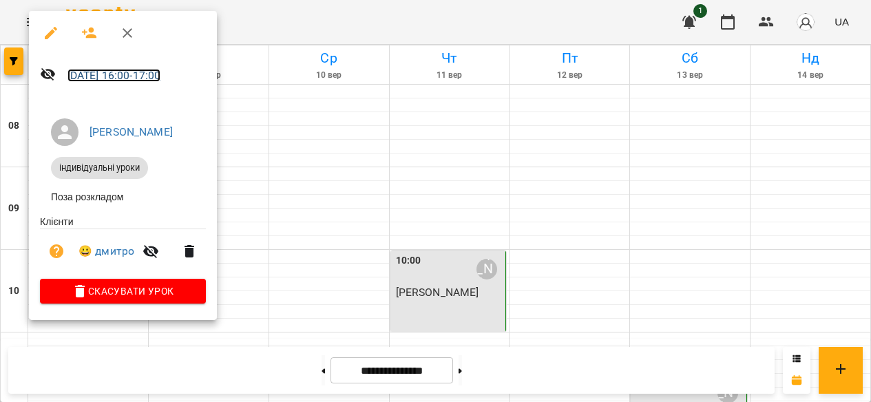
click at [109, 79] on link "[DATE] 16:00 - 17:00" at bounding box center [115, 75] width 94 height 13
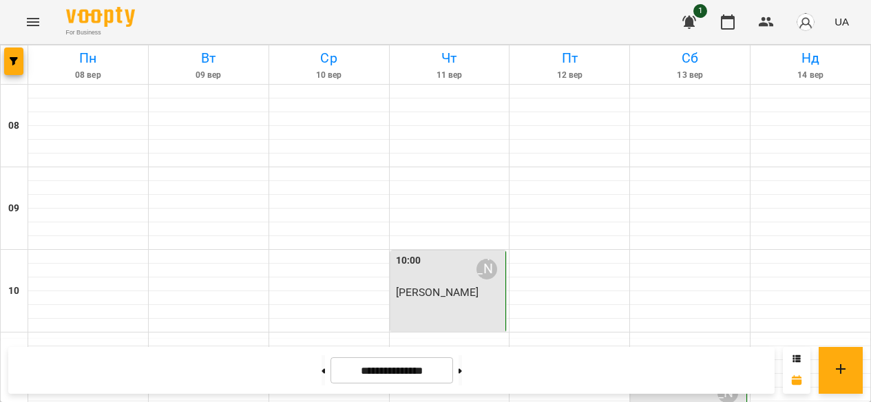
scroll to position [324, 0]
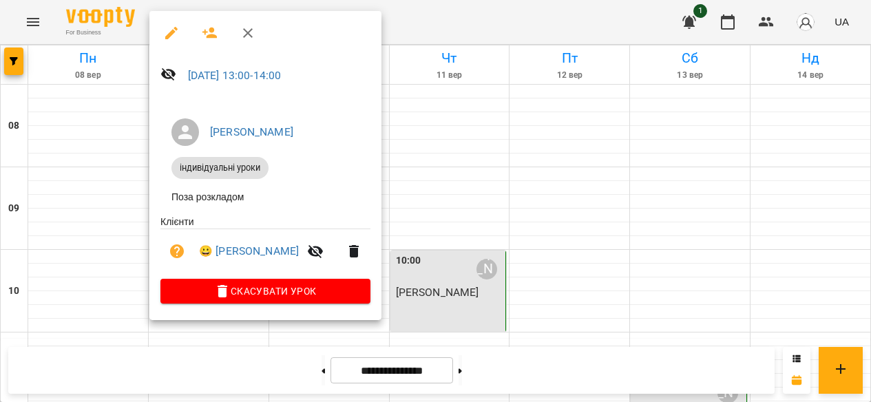
click at [253, 37] on icon "button" at bounding box center [248, 33] width 17 height 17
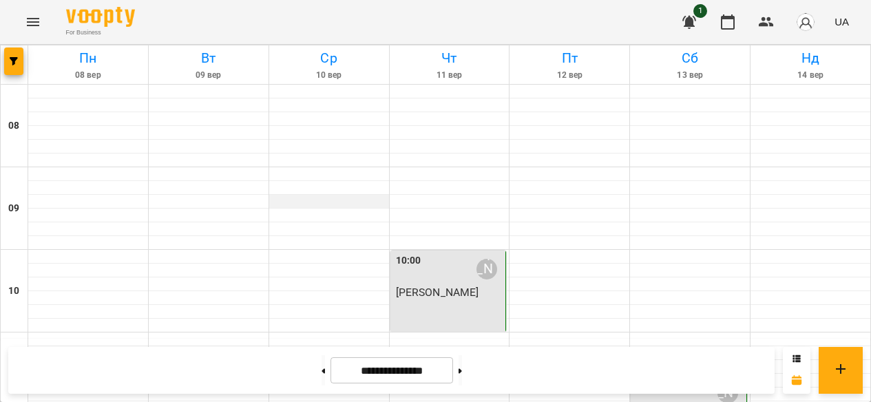
scroll to position [284, 0]
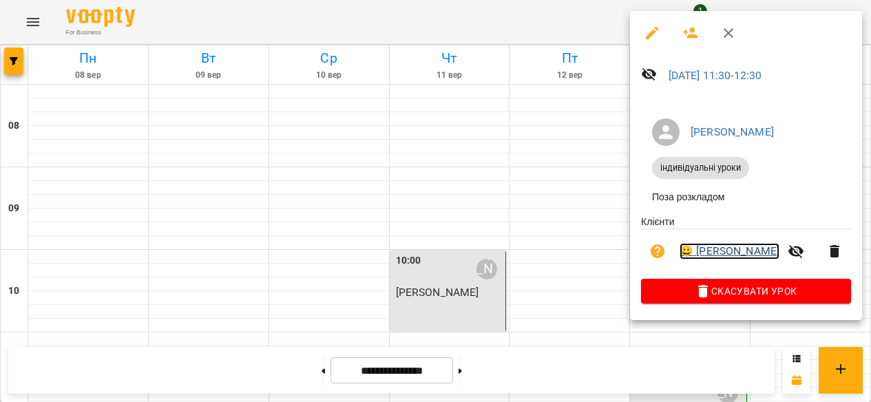
click at [702, 256] on link "😀 [PERSON_NAME]" at bounding box center [730, 251] width 100 height 17
